Goal: Task Accomplishment & Management: Use online tool/utility

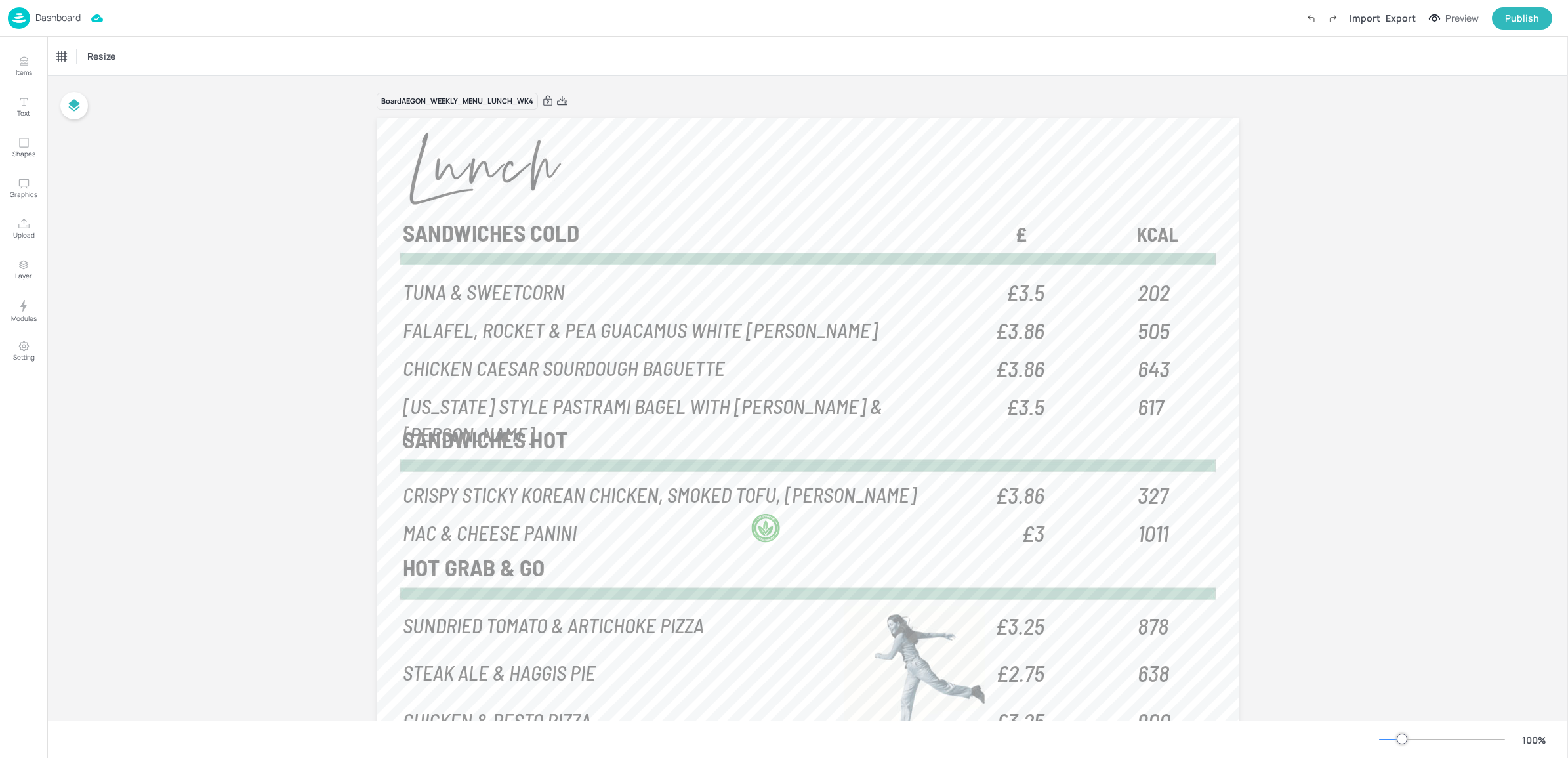
click at [77, 16] on p "Dashboard" at bounding box center [58, 18] width 45 height 9
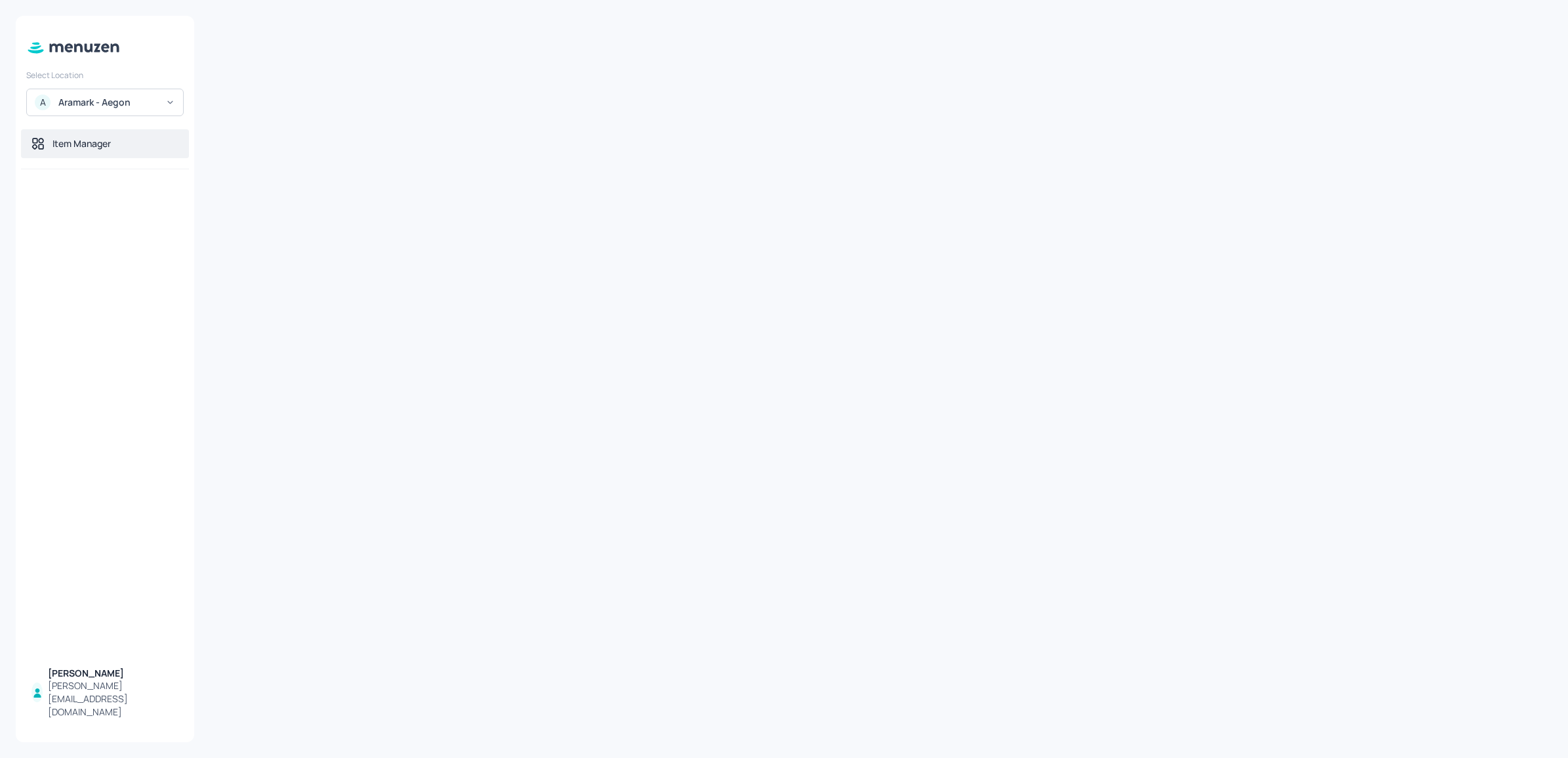
click at [105, 145] on div "Item Manager" at bounding box center [81, 144] width 59 height 13
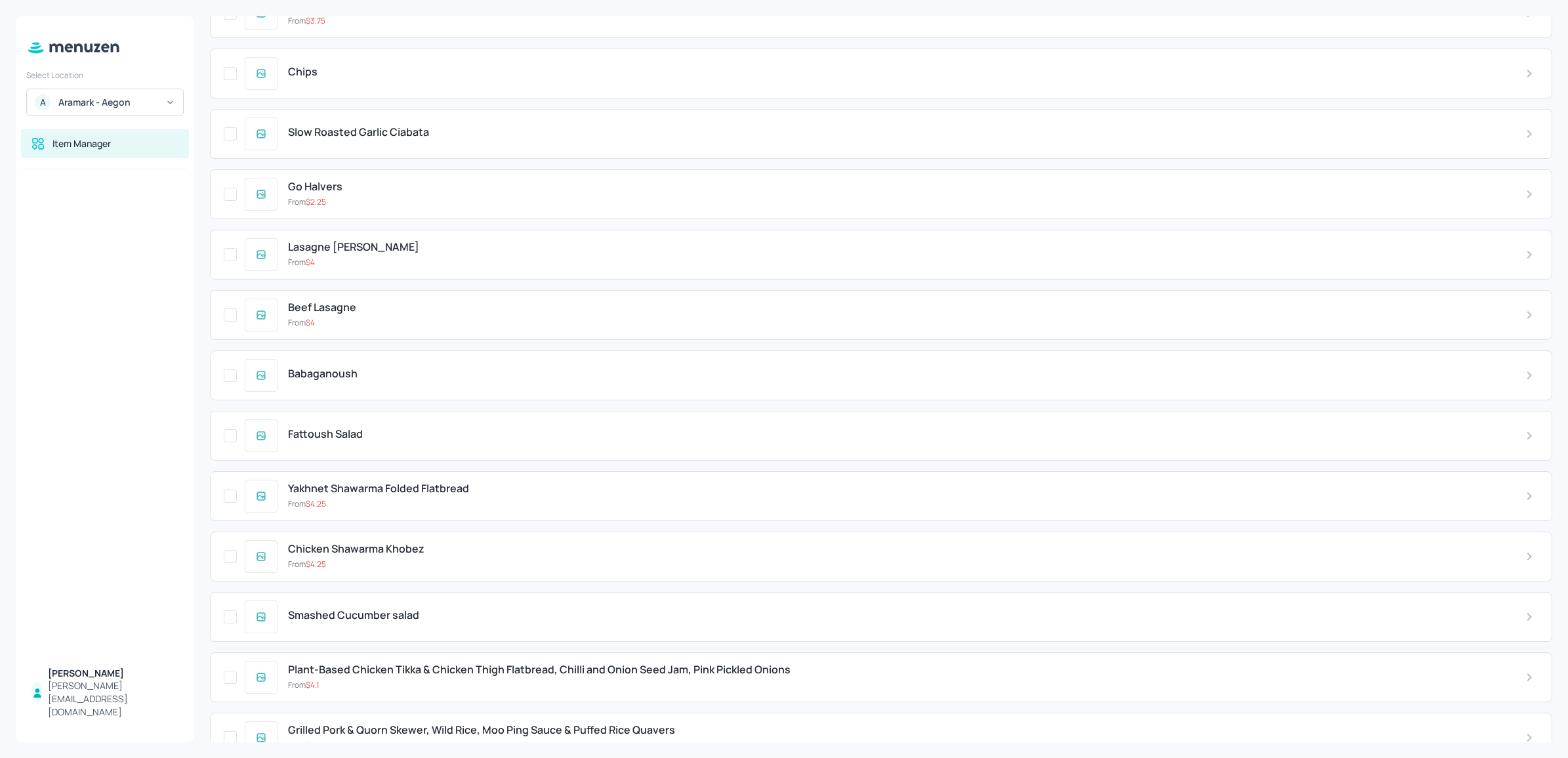
scroll to position [7449, 0]
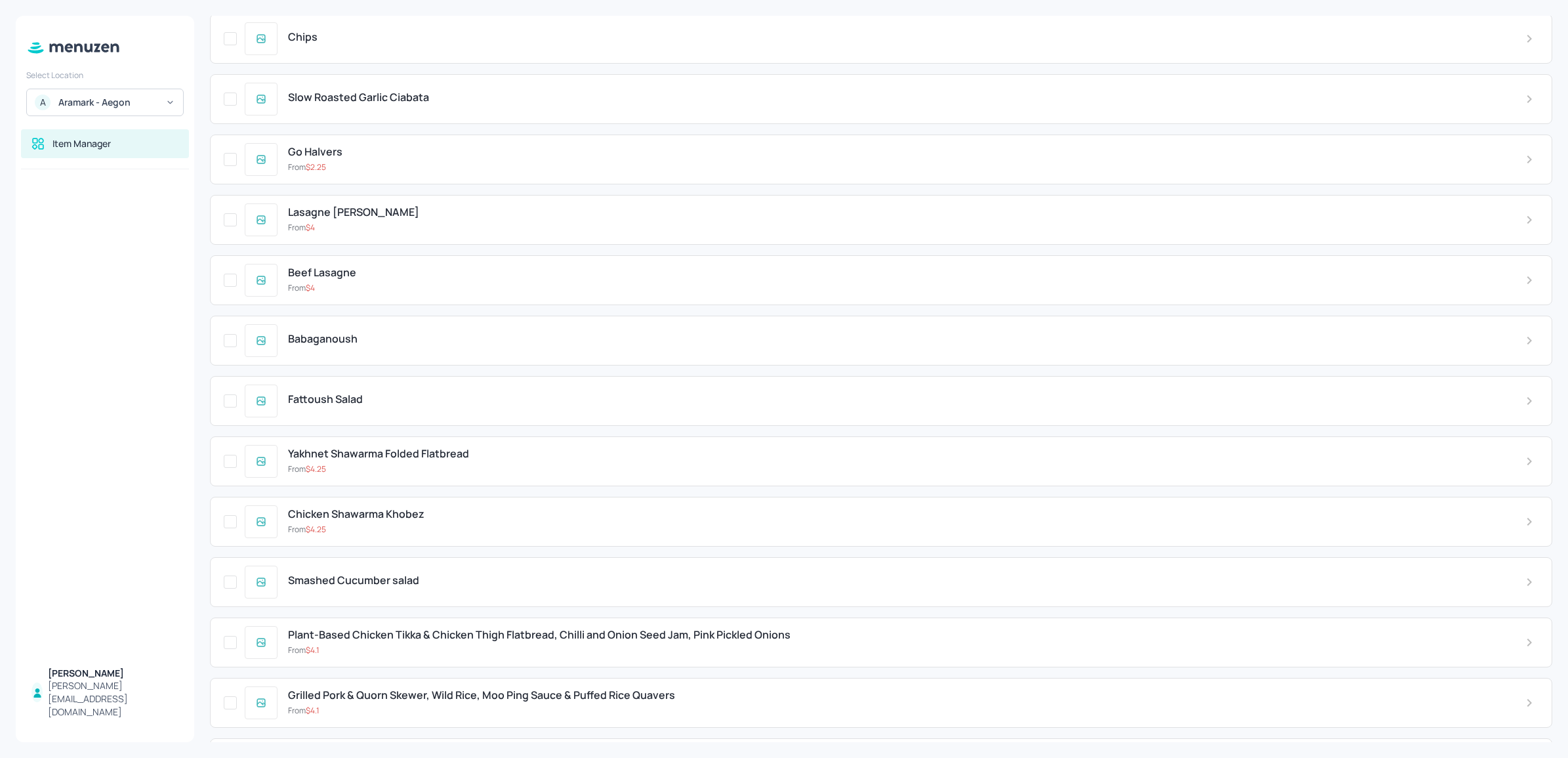
click at [1552, 378] on div "Items Upload file Export file New Item ​ [PERSON_NAME] Pizza Slice From $ 0.75 …" at bounding box center [880, 379] width 1373 height 758
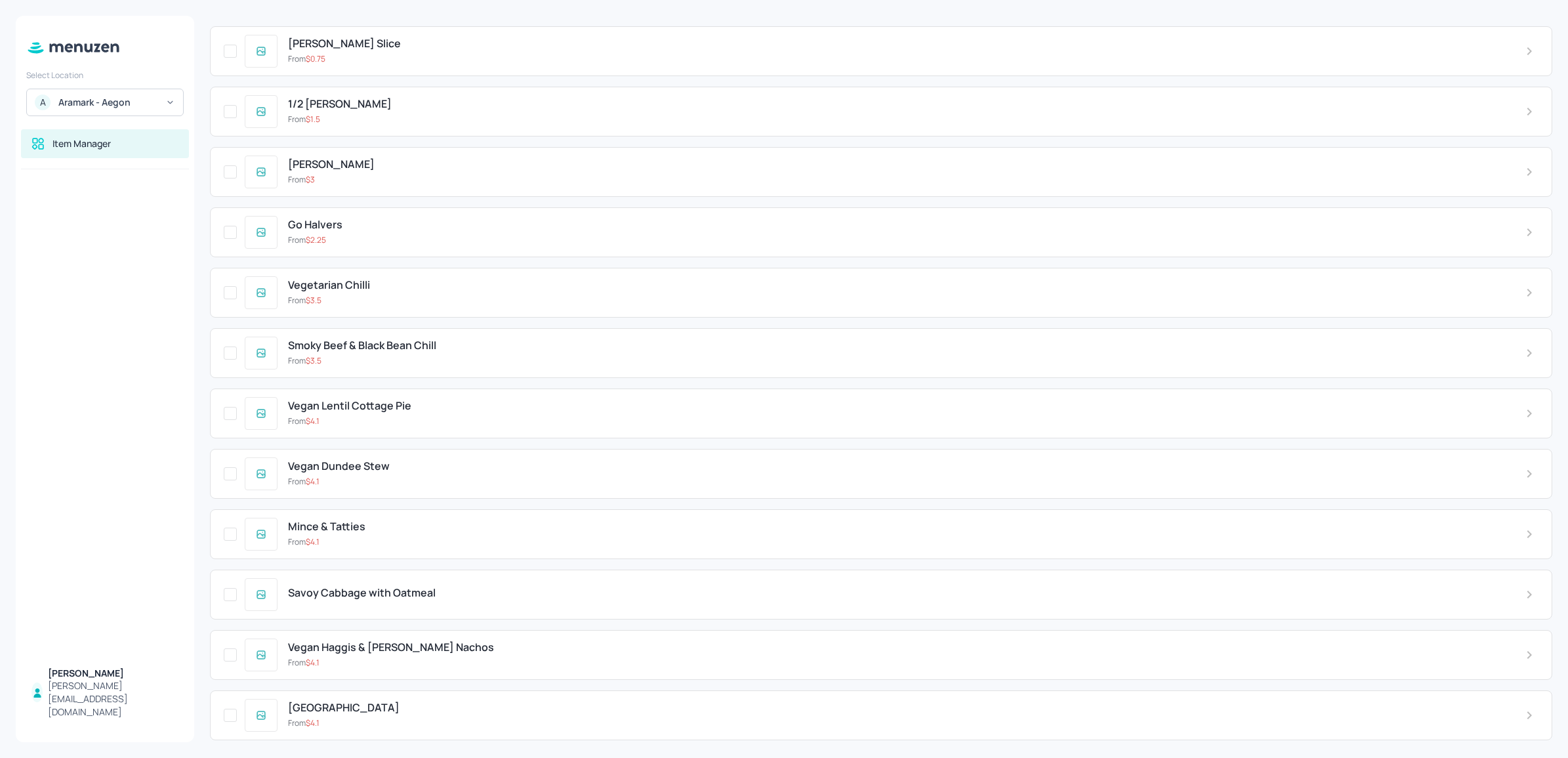
scroll to position [0, 0]
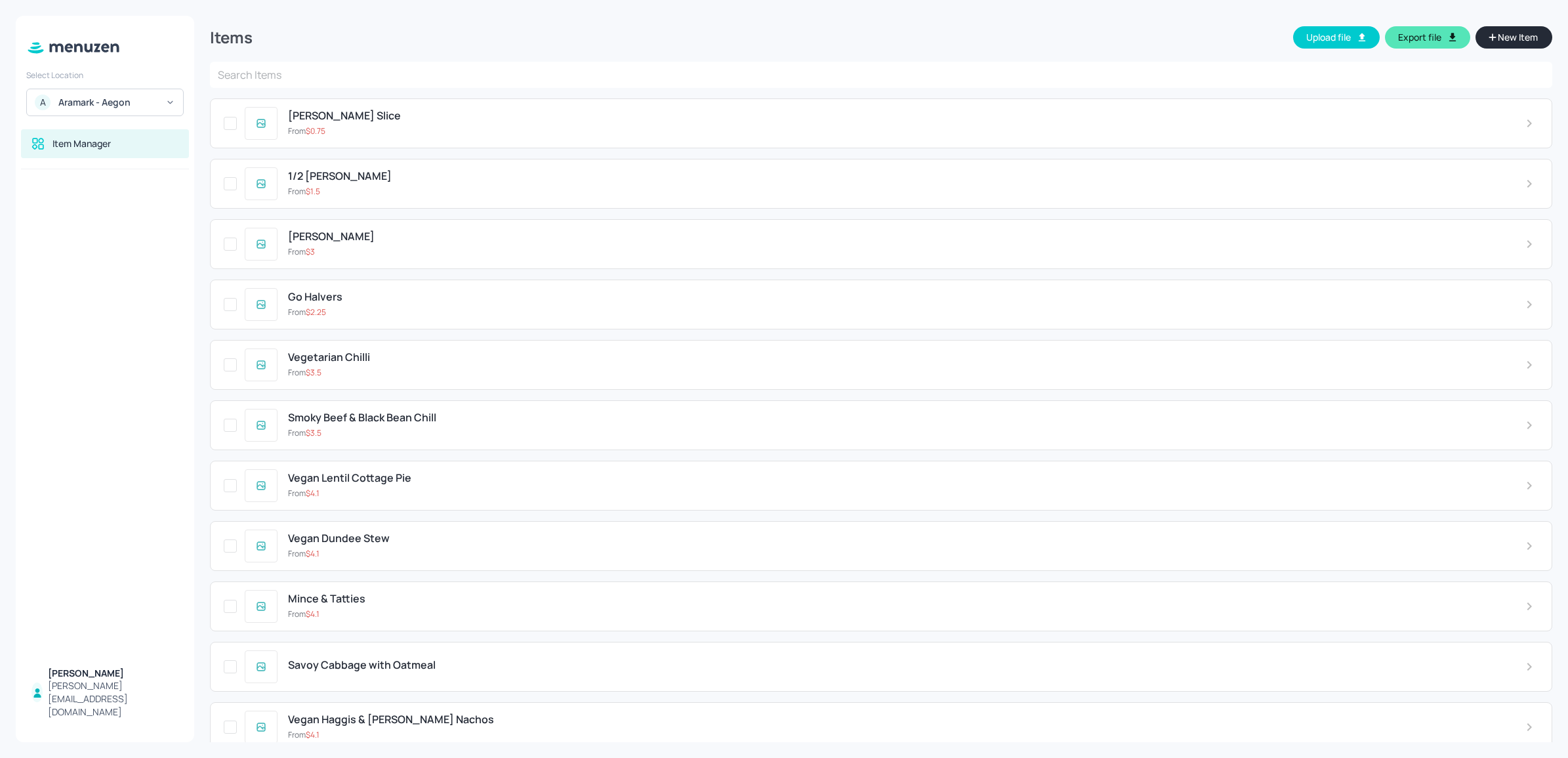
click at [783, 76] on input "text" at bounding box center [881, 74] width 1342 height 26
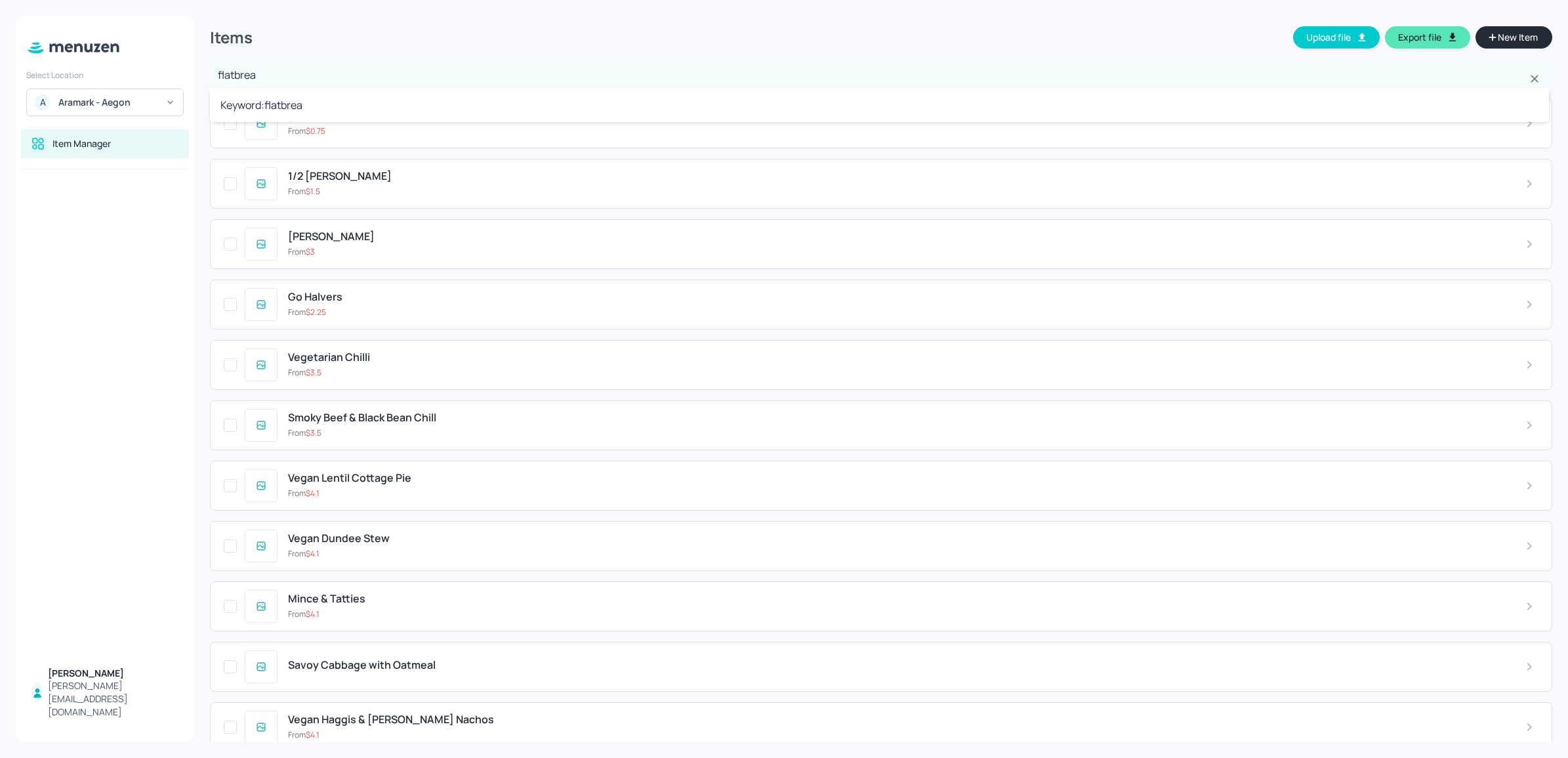
type input "flatbread"
click at [776, 69] on input "text" at bounding box center [881, 74] width 1342 height 26
type input "flatbread"
click at [657, 105] on li "Keyword: flatbread" at bounding box center [880, 105] width 1339 height 23
